Goal: Register for event/course

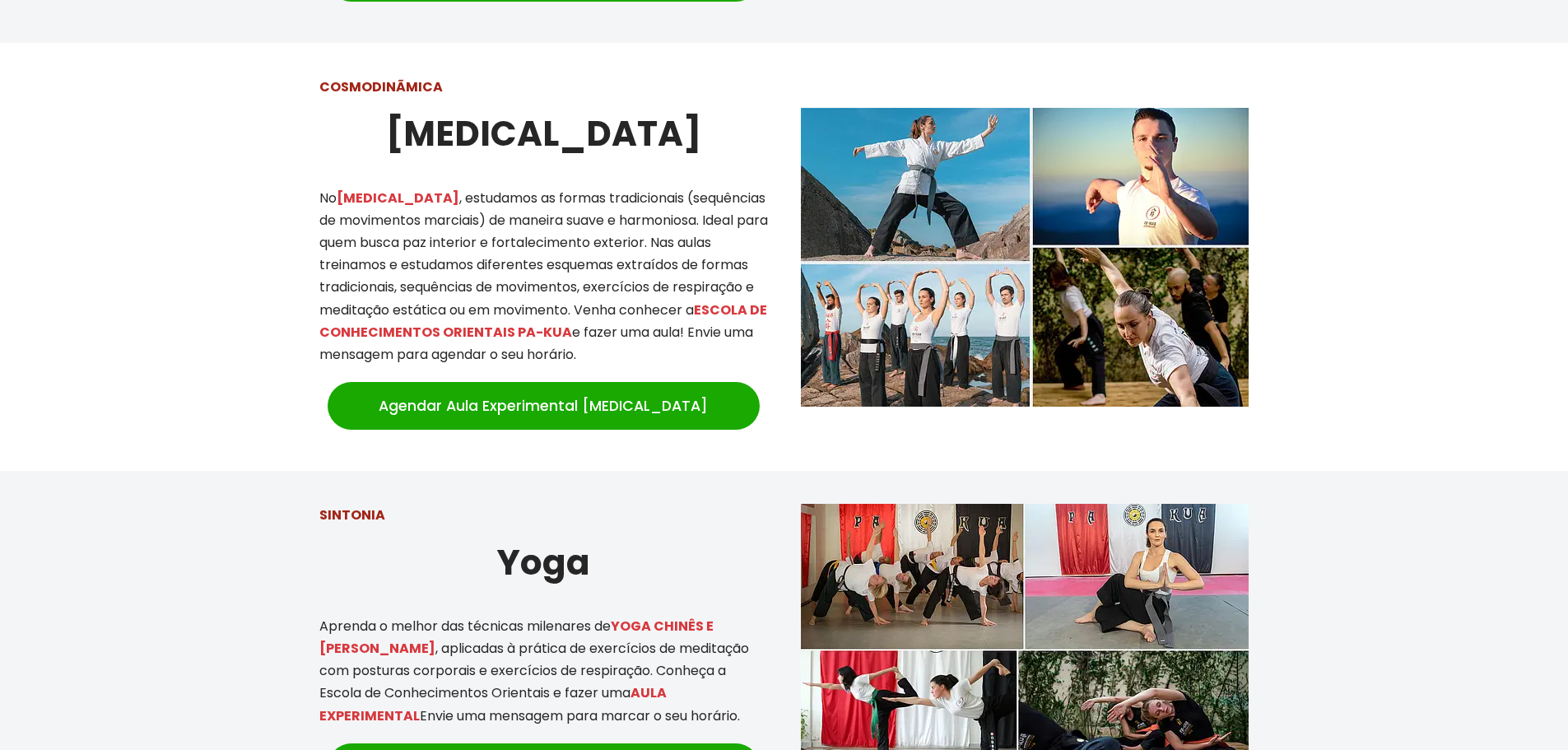
scroll to position [1413, 0]
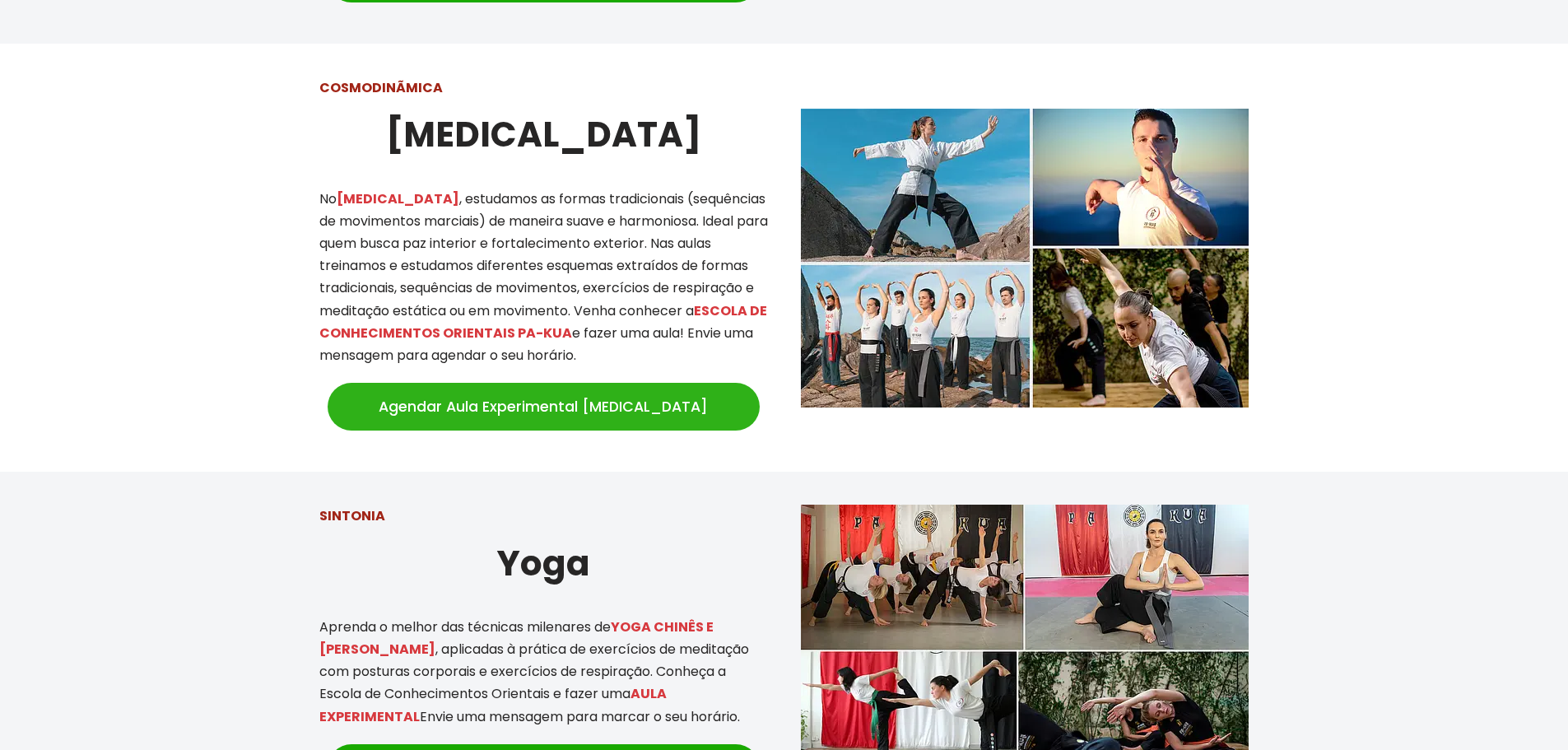
click at [636, 382] on link "Agendar Aula Experimental [MEDICAL_DATA]" at bounding box center [543, 406] width 432 height 47
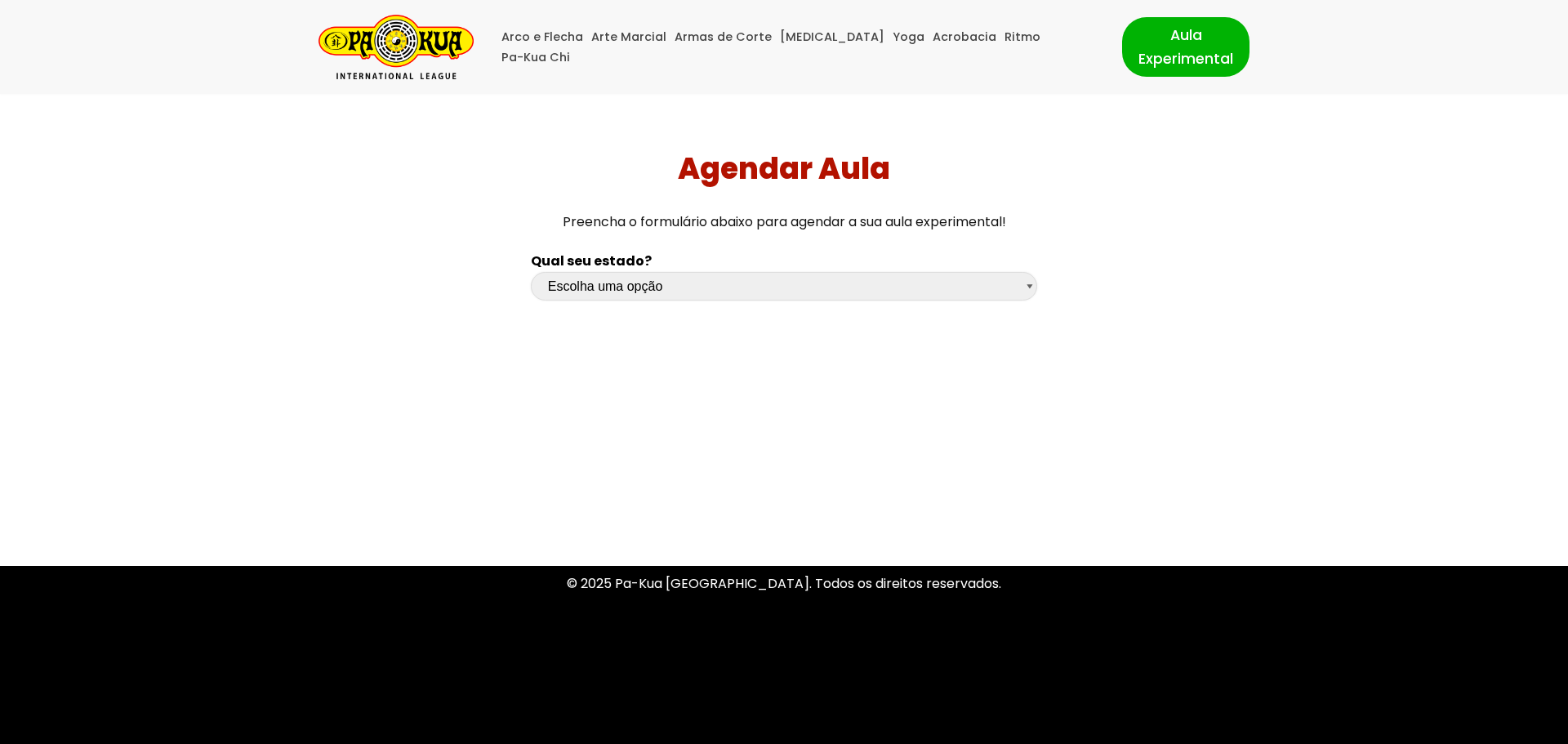
click at [815, 279] on select "Escolha uma opção Rio Grande do Sul Santa Catarina Paraná São Paulo Rio de Jane…" at bounding box center [784, 286] width 507 height 29
select select "pr"
click at [531, 272] on select "Escolha uma opção Rio Grande do Sul Santa Catarina Paraná São Paulo Rio de Jane…" at bounding box center [784, 286] width 507 height 29
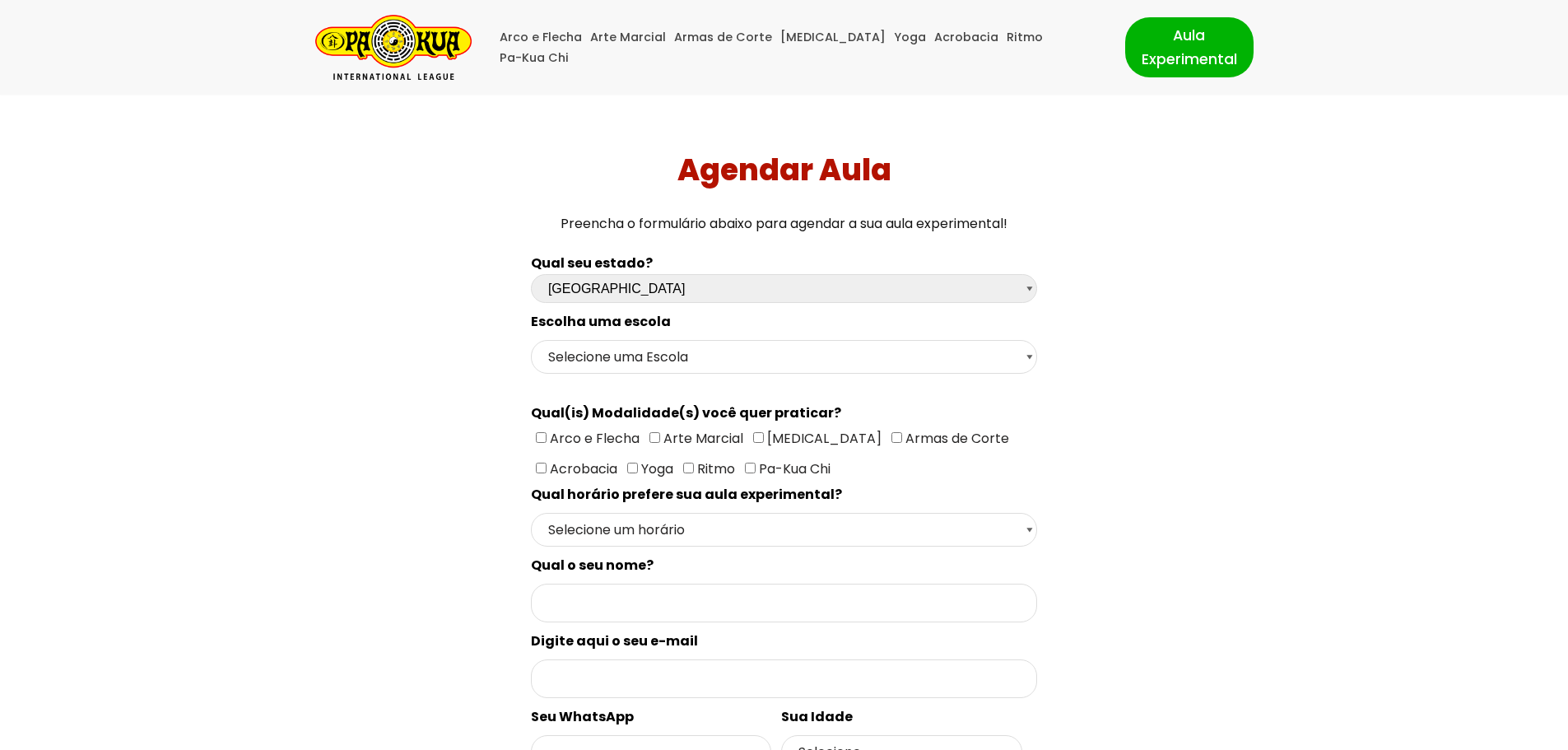
click at [753, 435] on input"] "[MEDICAL_DATA]" at bounding box center [759, 438] width 11 height 11
checkbox input"] "true"
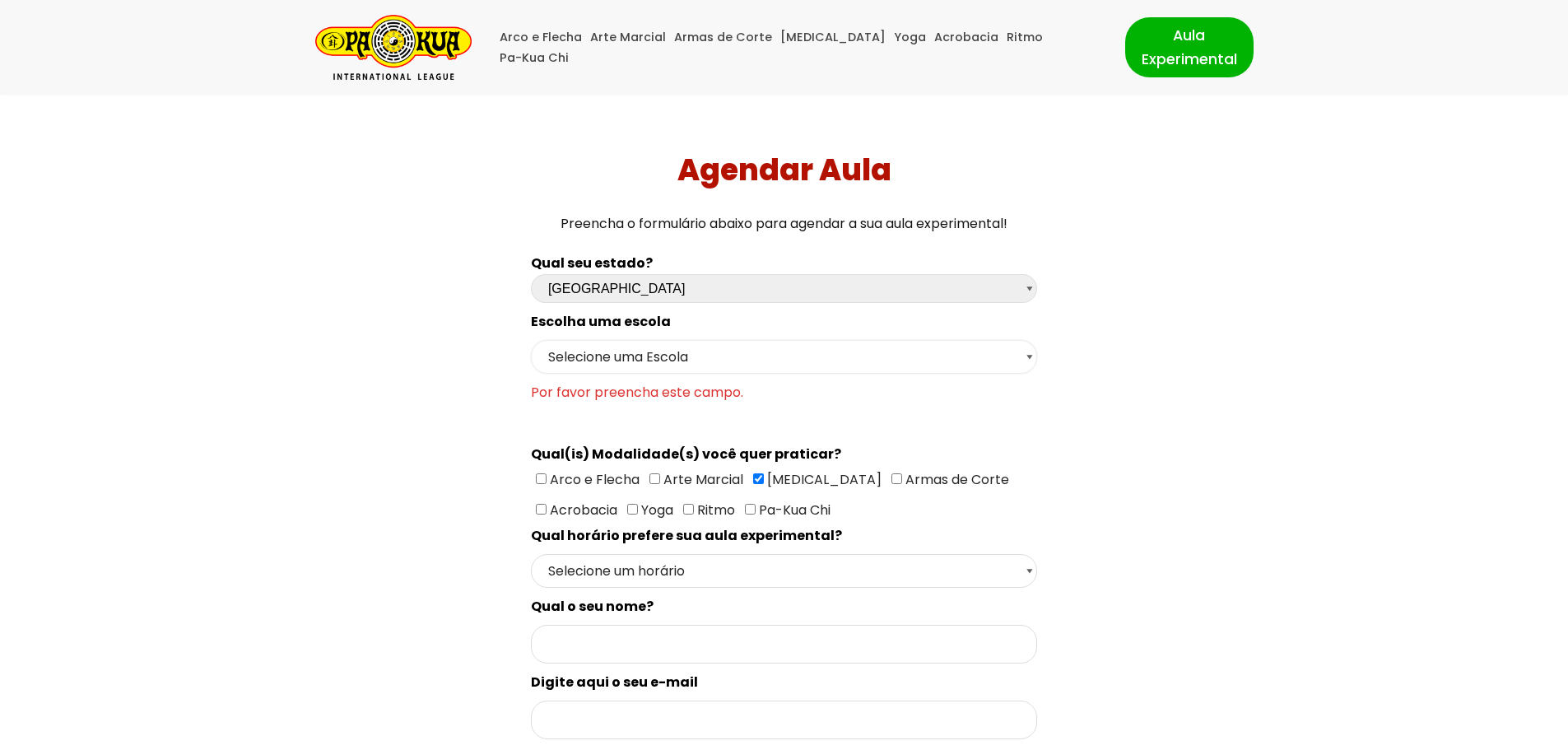
click at [1032, 357] on select "Selecione uma Escola Curitiba - Escola Batel Curitiba - Escola Juvevê Fazenda R…" at bounding box center [784, 356] width 506 height 33
select select "Curitiba - Escola Batel"
click at [531, 340] on select "Selecione uma Escola Curitiba - Escola Batel Curitiba - Escola Juvevê Fazenda R…" at bounding box center [784, 356] width 506 height 33
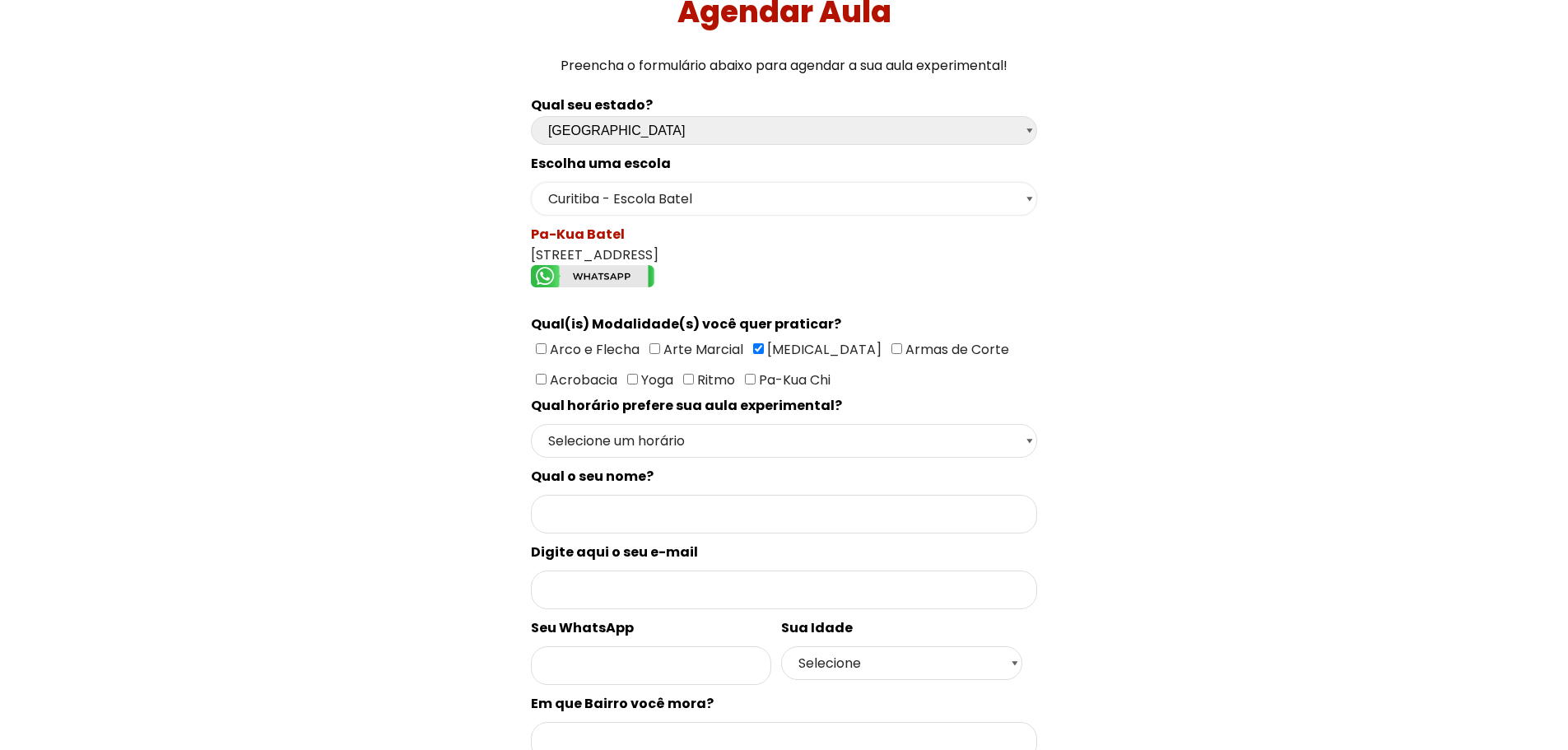
scroll to position [165, 0]
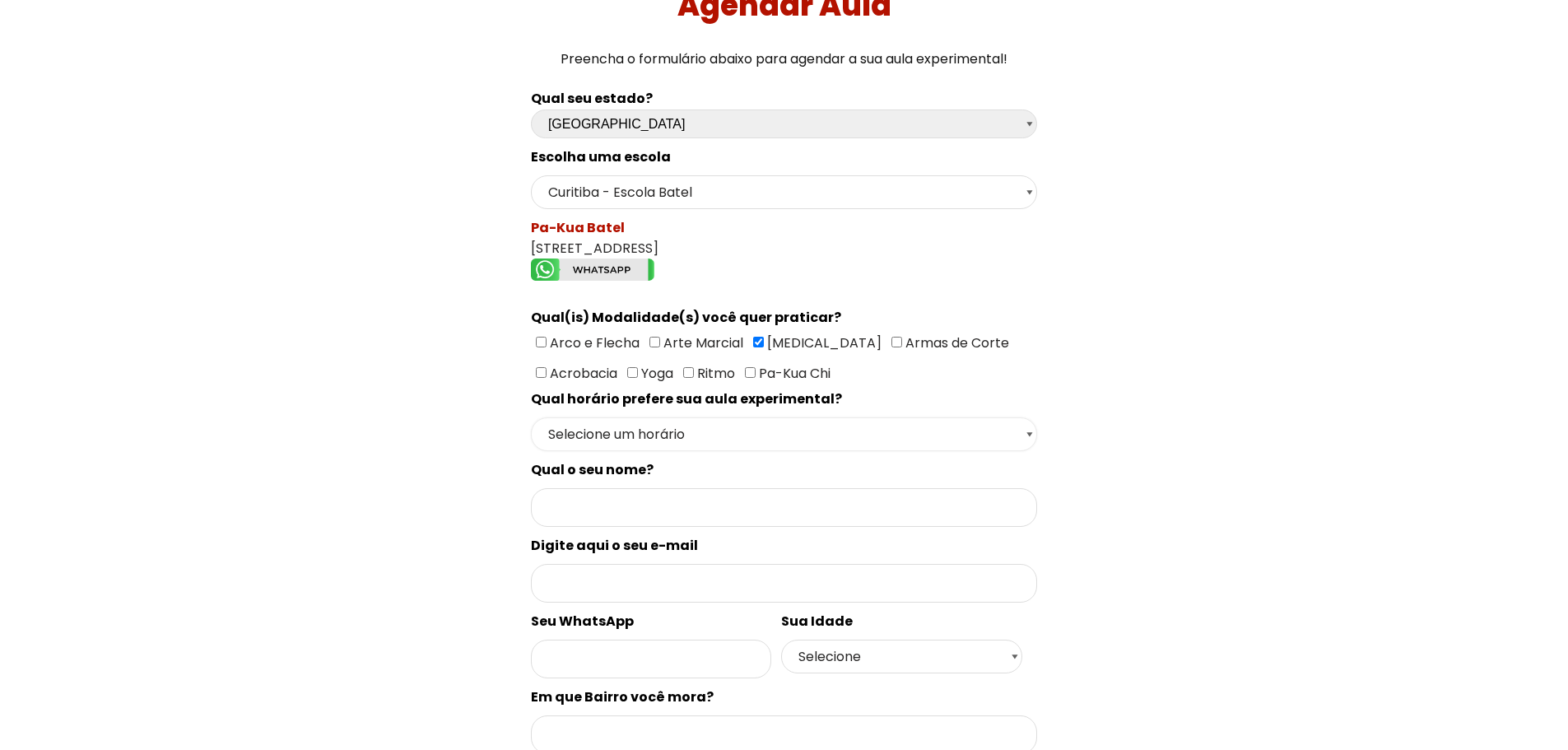
click at [1028, 434] on select "Selecione um horário Manhã Tarde Noite" at bounding box center [784, 435] width 506 height 33
select select "Tarde"
click at [531, 418] on select "Selecione um horário Manhã Tarde Noite" at bounding box center [784, 435] width 506 height 33
click at [920, 507] on input "Formulário de contacto" at bounding box center [784, 508] width 506 height 39
type input "Vilma"
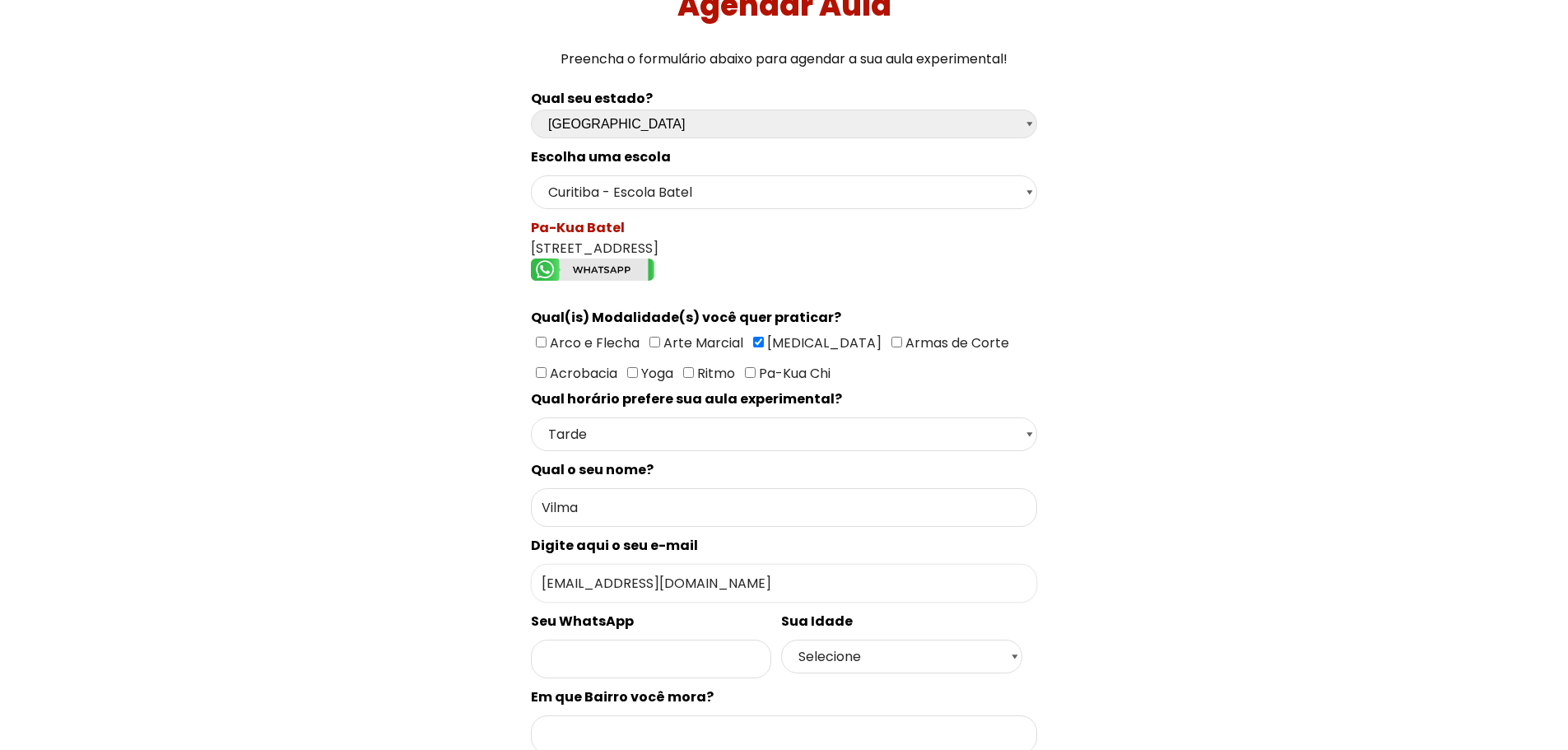
type input "vdrcolaco@gmail.com"
type input "41995545269"
select select "50+"
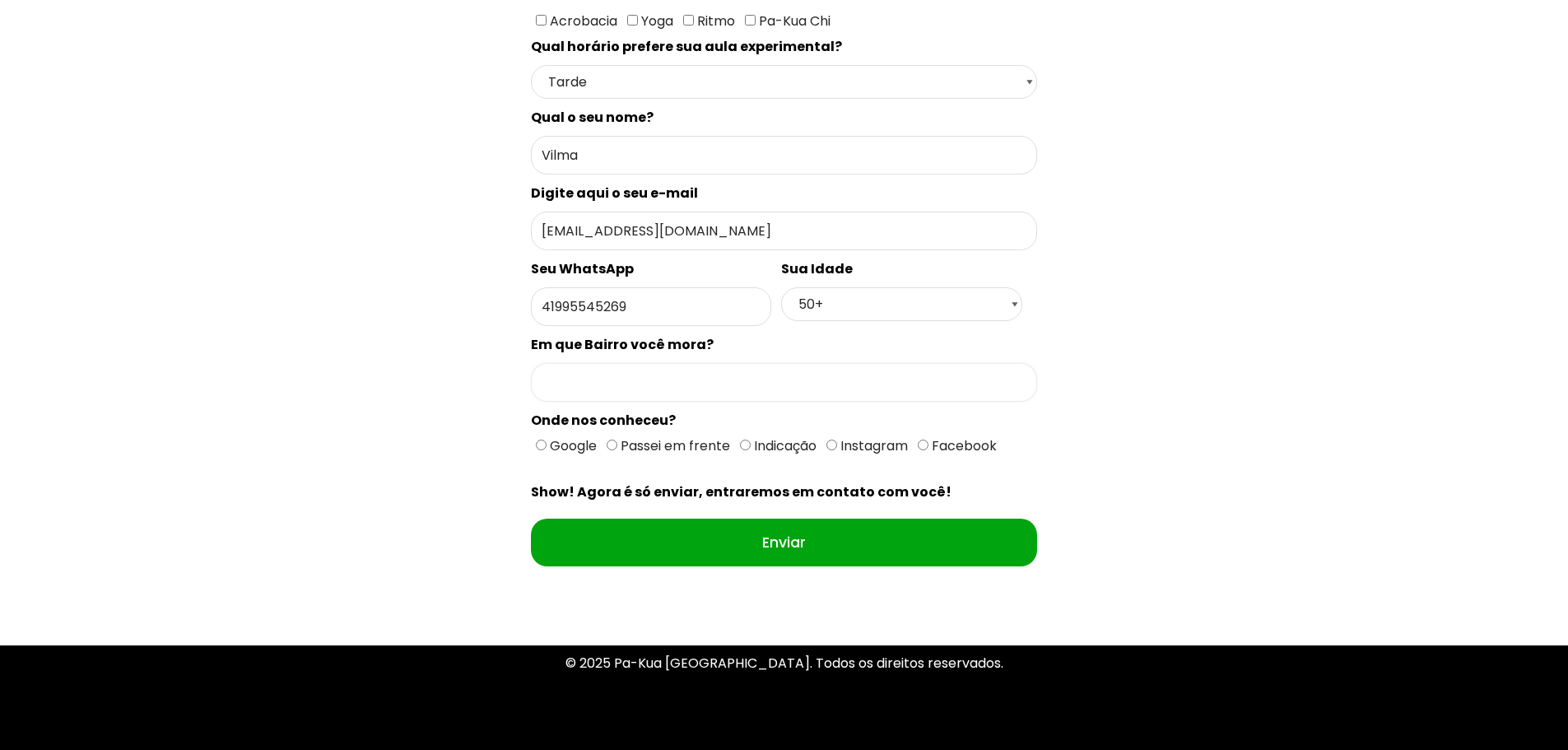
scroll to position [581, 0]
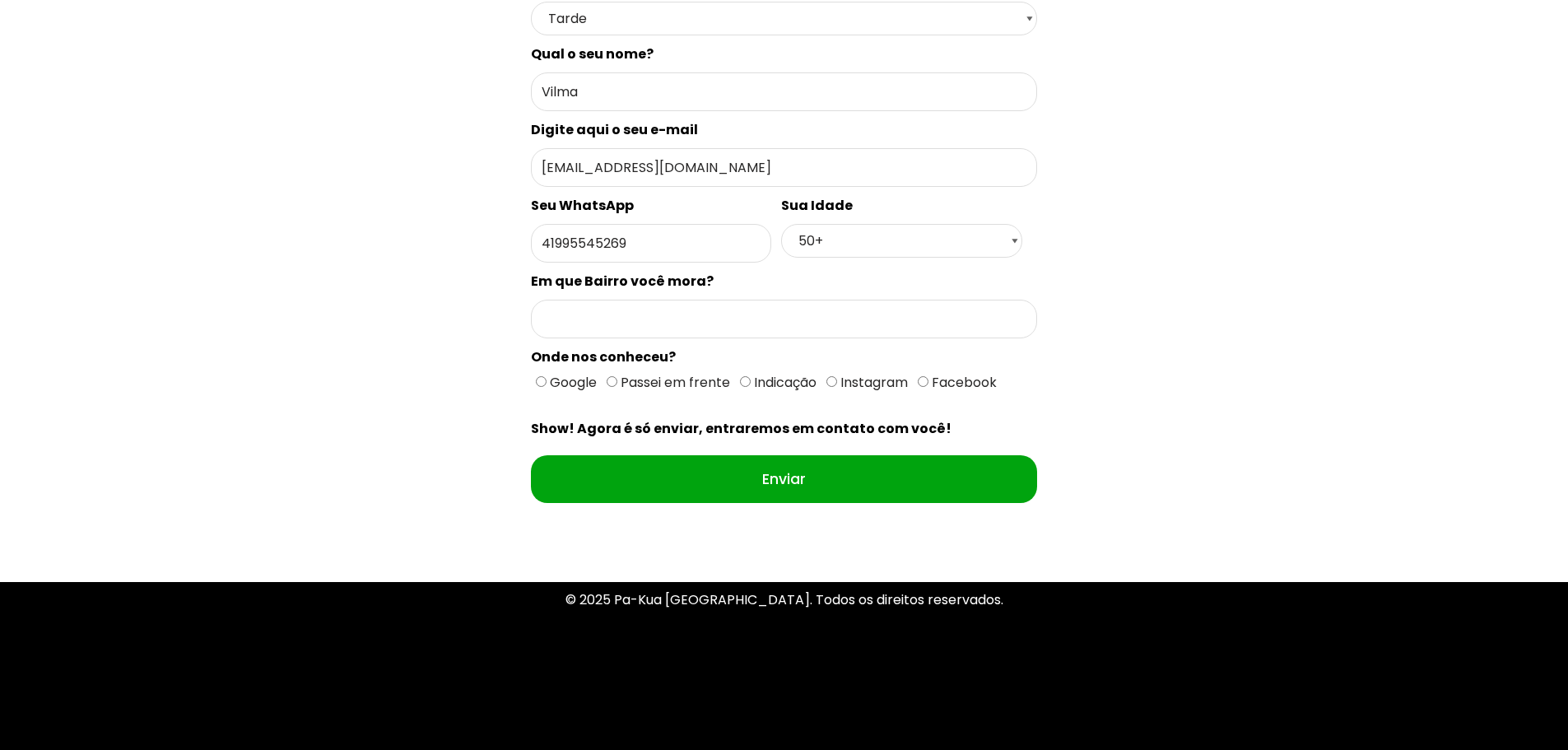
click at [541, 387] on label "Google" at bounding box center [565, 382] width 60 height 20
click at [541, 387] on input "Google" at bounding box center [541, 382] width 11 height 11
radio input "true"
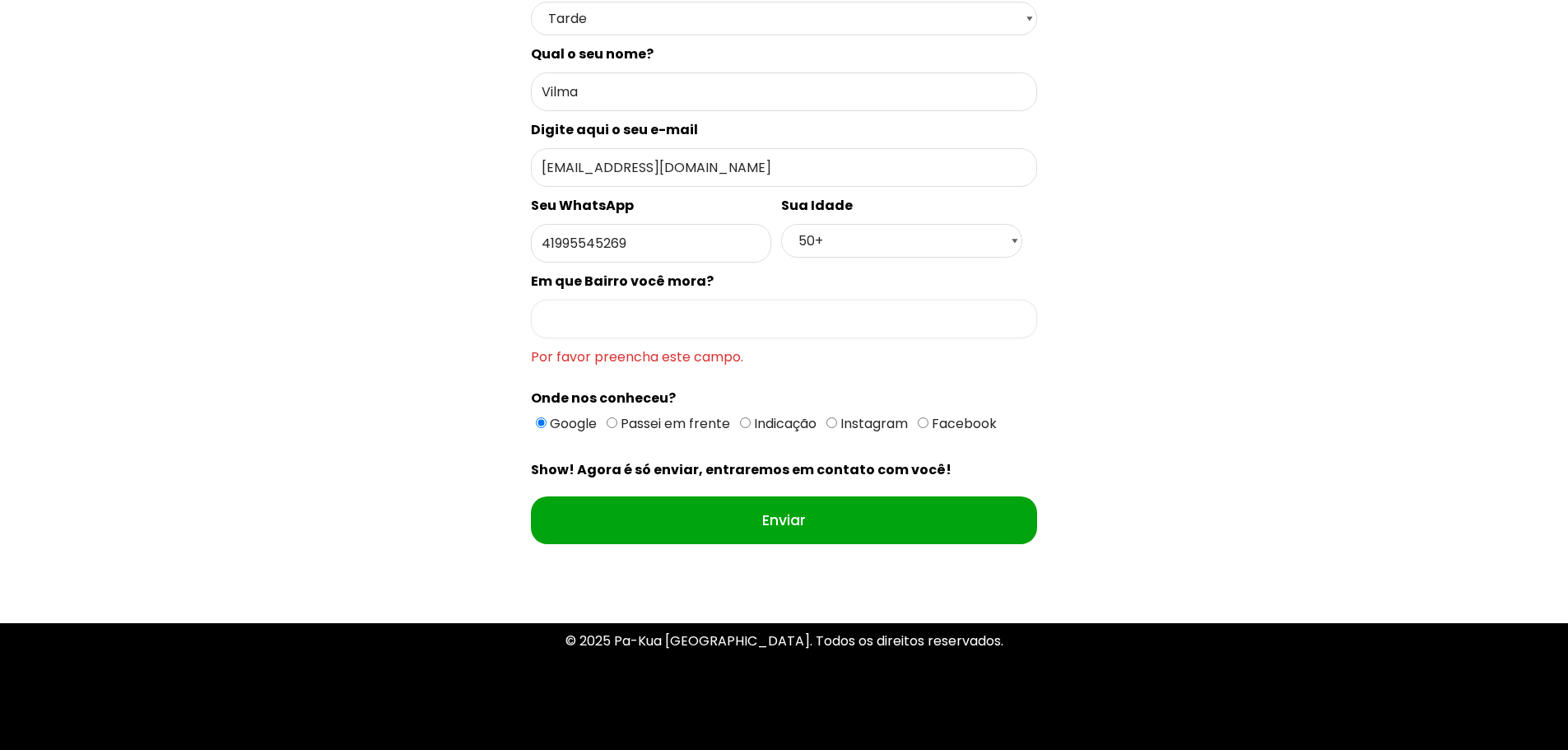
click at [671, 312] on input "Formulário de contacto" at bounding box center [784, 319] width 506 height 39
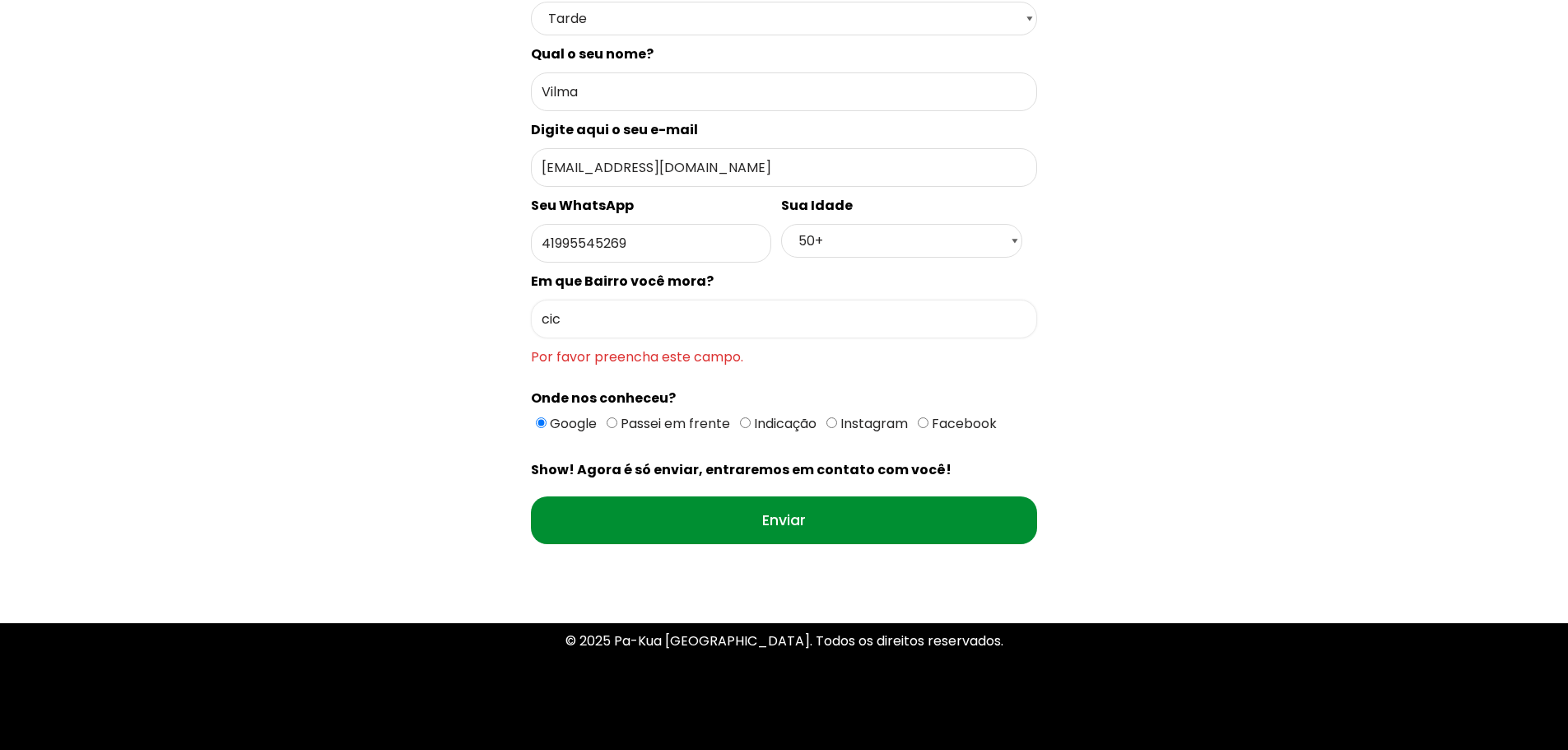
type input "cic"
click at [801, 518] on div "Escolha uma escola Selecione uma Escola Curitiba - Escola Batel Curitiba - Esco…" at bounding box center [784, 154] width 506 height 848
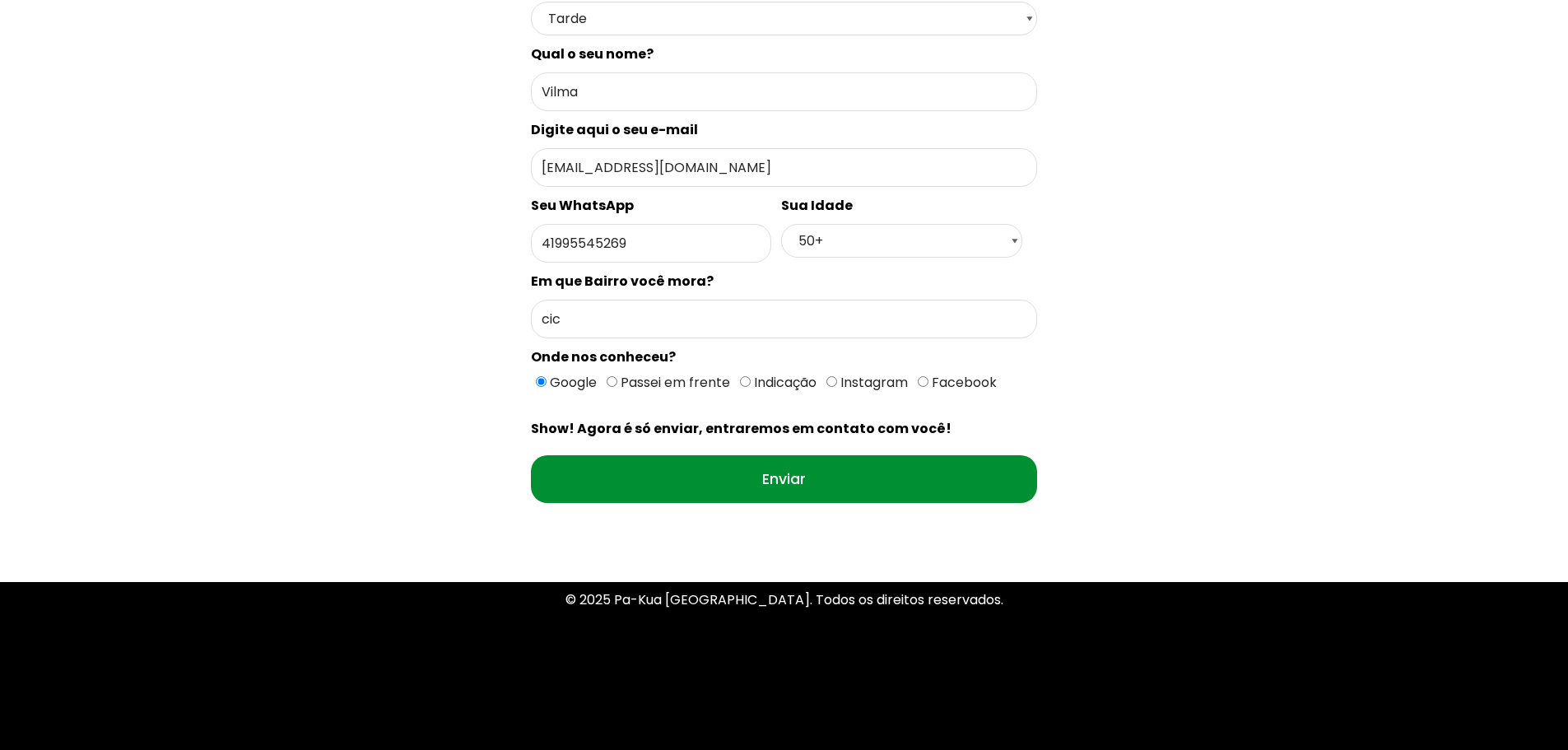
click at [793, 478] on input "Enviar" at bounding box center [784, 478] width 506 height 47
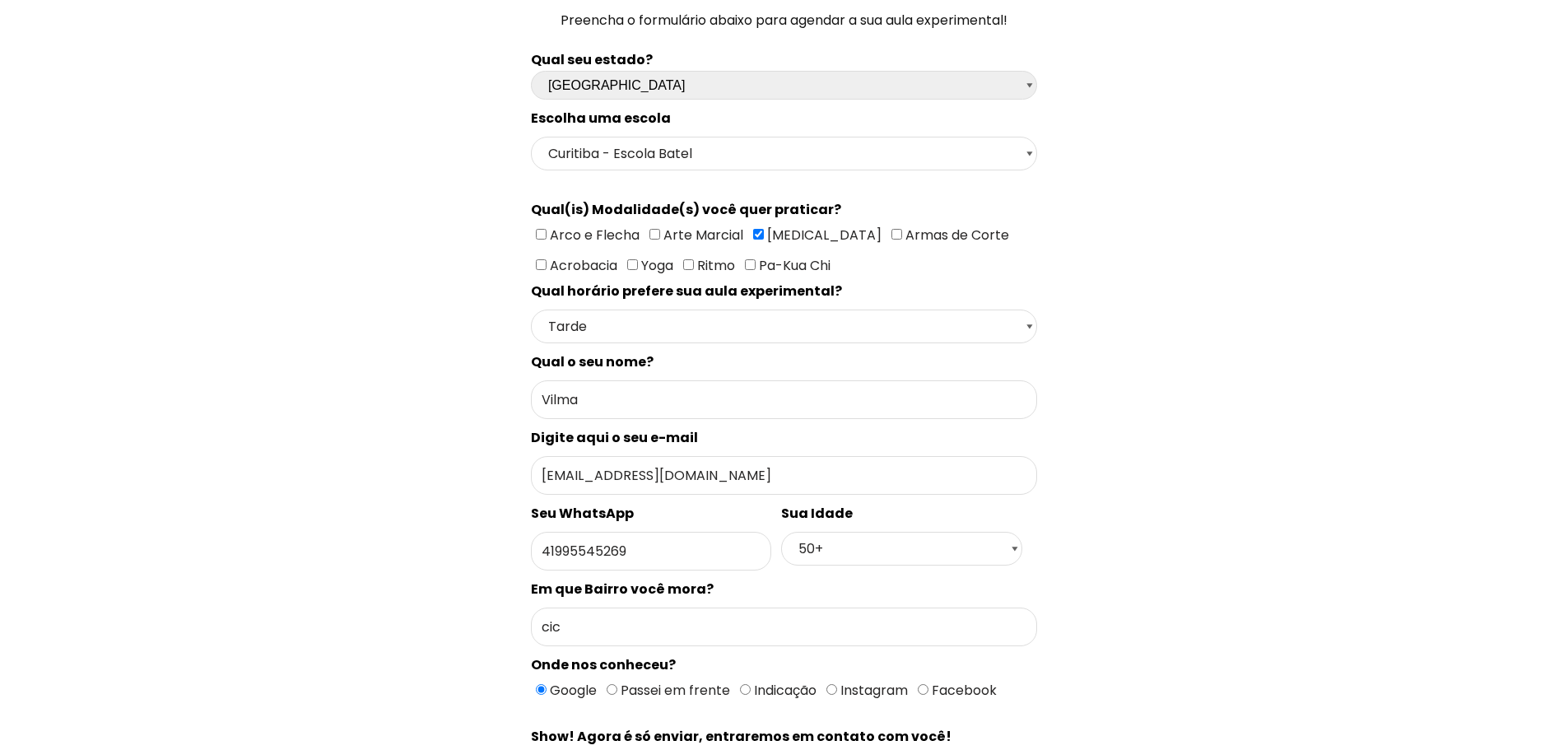
scroll to position [87, 0]
